Goal: Information Seeking & Learning: Find specific page/section

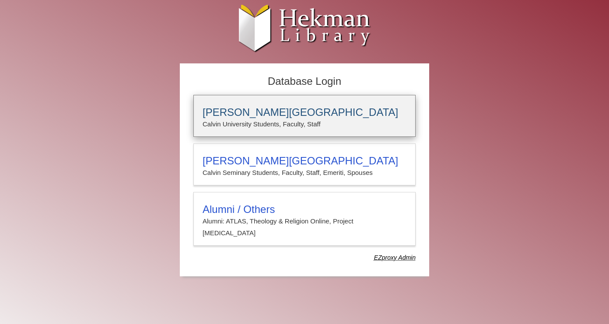
click at [218, 111] on h3 "[PERSON_NAME][GEOGRAPHIC_DATA]" at bounding box center [304, 112] width 204 height 12
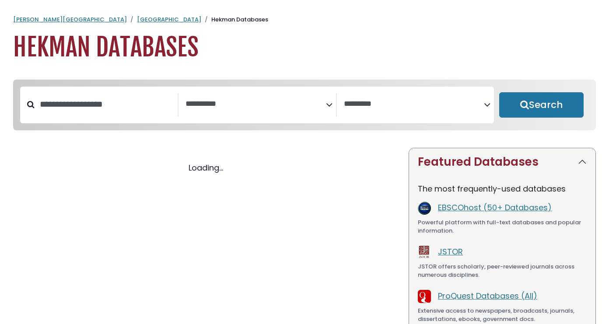
select select "Database Subject Filter"
select select "Database Vendors Filter"
select select "Database Subject Filter"
select select "Database Vendors Filter"
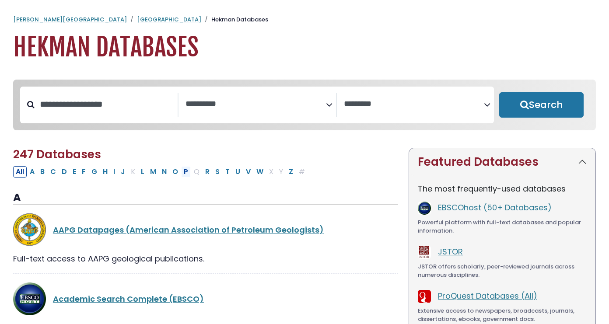
click at [188, 174] on button "P" at bounding box center [186, 171] width 10 height 11
select select "Database Subject Filter"
select select "Database Vendors Filter"
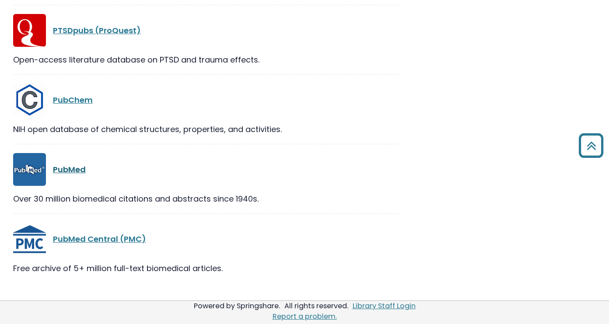
scroll to position [1585, 0]
click at [64, 171] on link "PubMed" at bounding box center [69, 169] width 33 height 11
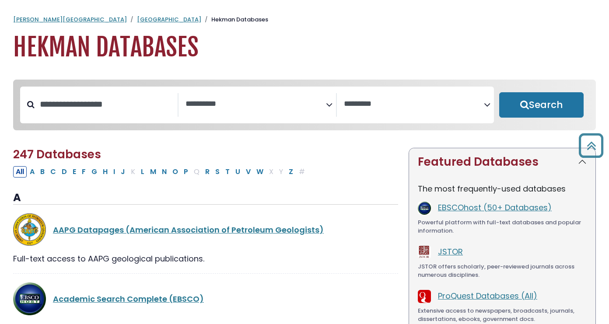
select select "Database Subject Filter"
select select "Database Vendors Filter"
click at [137, 17] on link "[GEOGRAPHIC_DATA]" at bounding box center [169, 19] width 64 height 8
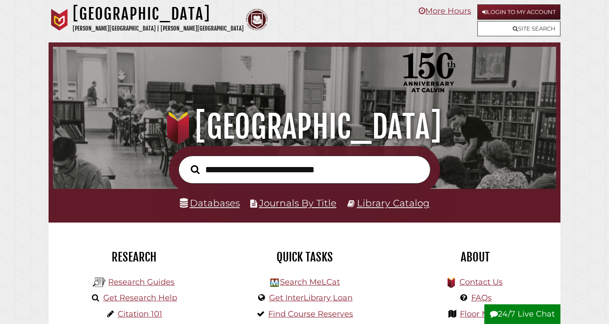
scroll to position [166, 498]
click at [537, 13] on link "Login to My Account" at bounding box center [518, 11] width 83 height 15
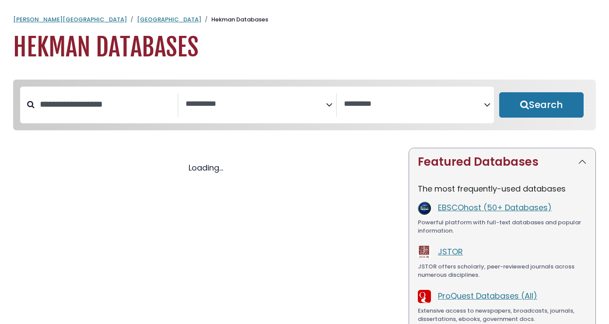
select select "Database Subject Filter"
select select "Database Vendors Filter"
select select "Database Subject Filter"
select select "Database Vendors Filter"
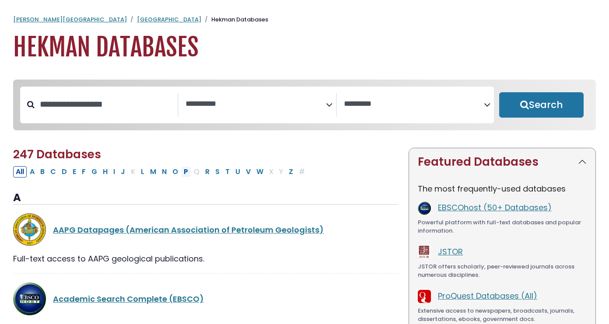
click at [185, 172] on button "P" at bounding box center [186, 171] width 10 height 11
select select "Database Subject Filter"
select select "Database Vendors Filter"
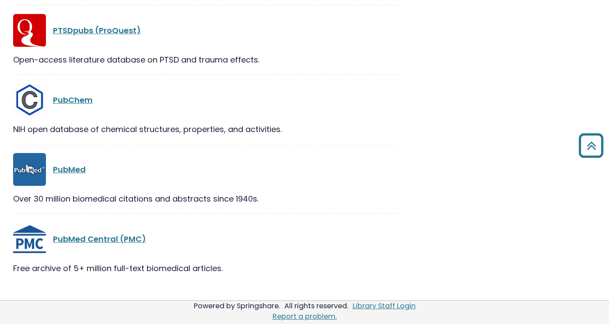
scroll to position [1585, 0]
click at [73, 170] on link "PubMed" at bounding box center [69, 169] width 33 height 11
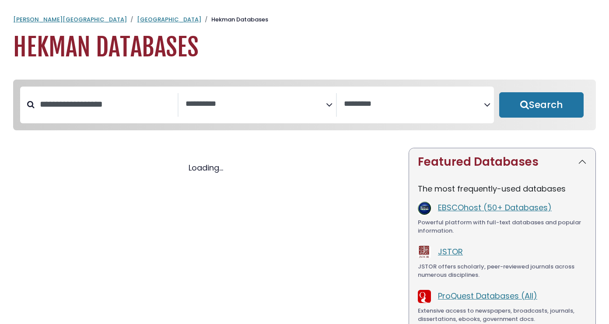
select select "Database Subject Filter"
select select "Database Vendors Filter"
select select "Database Subject Filter"
select select "Database Vendors Filter"
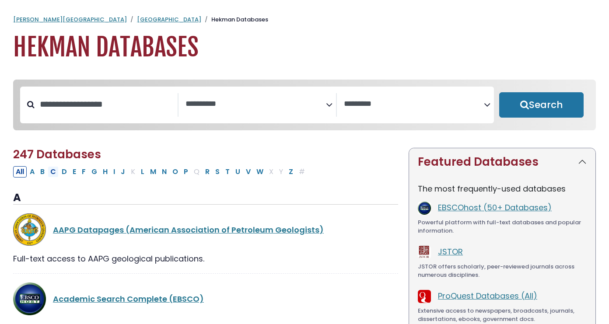
click at [54, 172] on button "C" at bounding box center [53, 171] width 11 height 11
select select "Database Subject Filter"
select select "Database Vendors Filter"
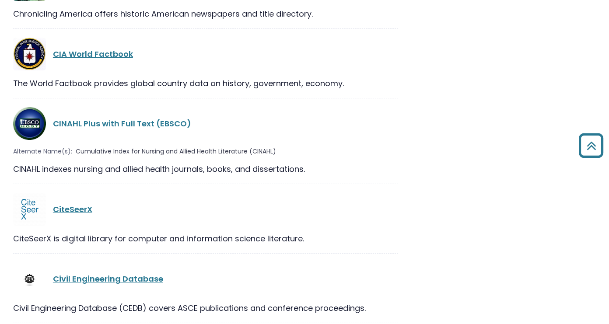
scroll to position [1393, 0]
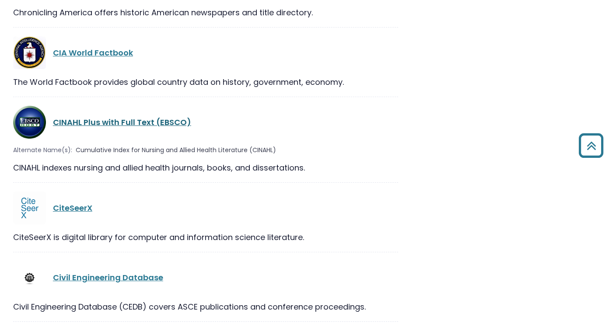
click at [78, 117] on link "CINAHL Plus with Full Text (EBSCO)" at bounding box center [122, 122] width 138 height 11
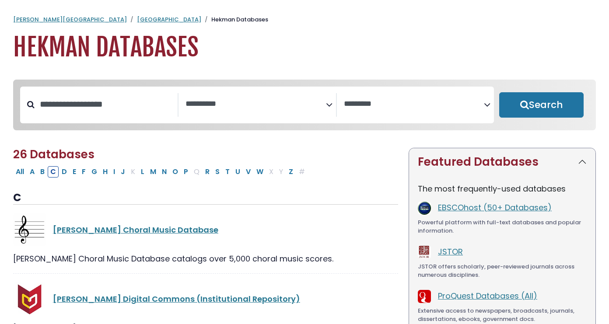
scroll to position [0, 0]
click at [234, 98] on span "Search filters" at bounding box center [255, 103] width 140 height 11
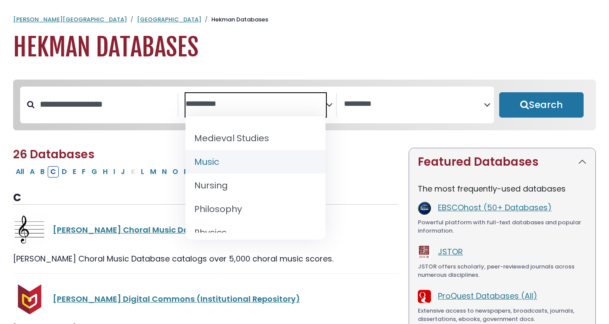
scroll to position [669, 0]
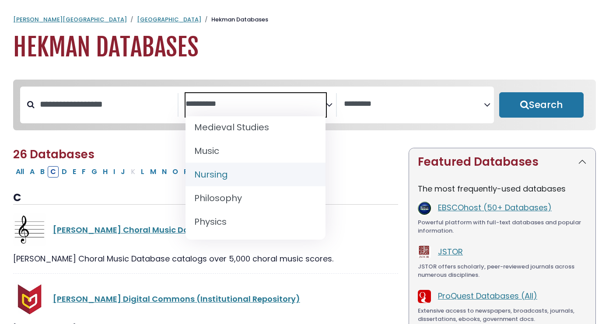
select select "*****"
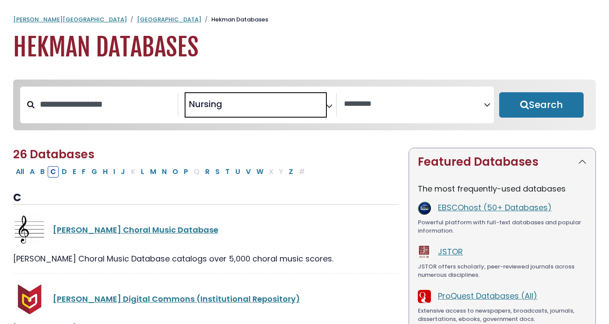
scroll to position [315, 0]
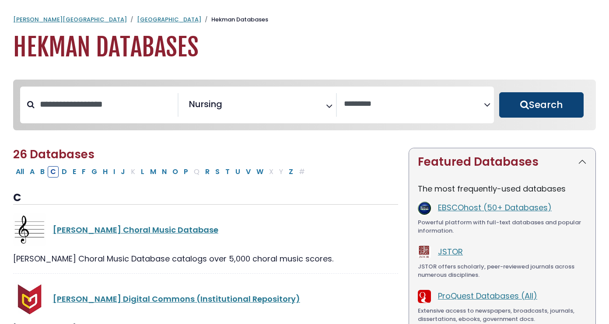
click at [526, 101] on button "Search" at bounding box center [541, 104] width 84 height 25
select select "Database Vendors Filter"
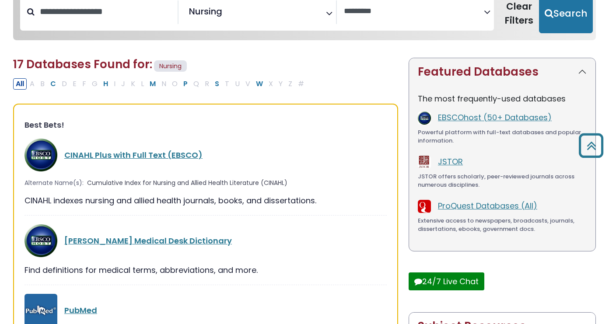
scroll to position [40, 0]
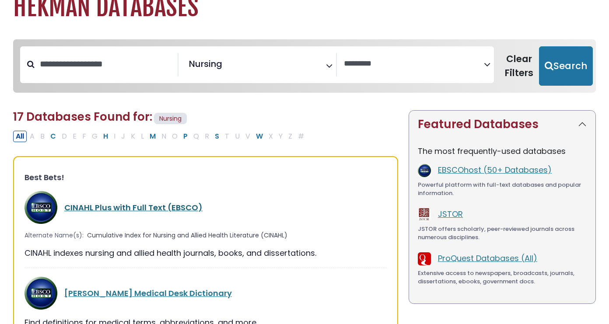
click at [108, 204] on link "CINAHL Plus with Full Text (EBSCO)" at bounding box center [133, 207] width 138 height 11
